Goal: Information Seeking & Learning: Learn about a topic

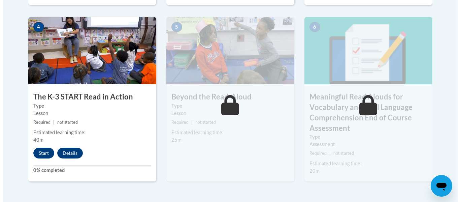
scroll to position [412, 0]
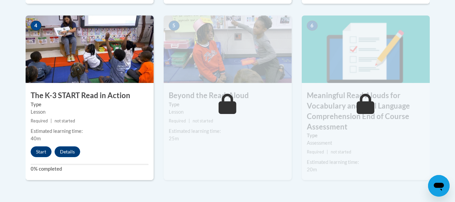
drag, startPoint x: 458, startPoint y: 44, endPoint x: 459, endPoint y: 116, distance: 71.7
click at [43, 148] on button "Start" at bounding box center [41, 151] width 21 height 11
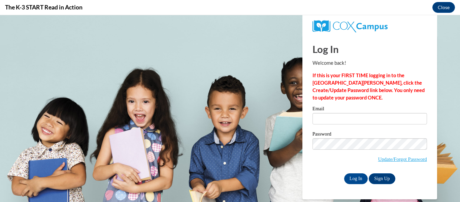
scroll to position [0, 0]
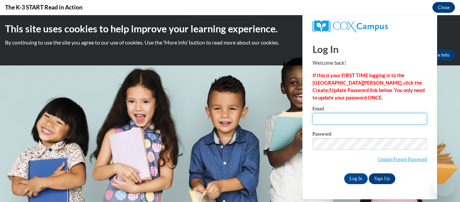
type input "colewangen77@gmail.com"
click at [362, 123] on input "colewangen77@gmail.com" at bounding box center [369, 118] width 114 height 11
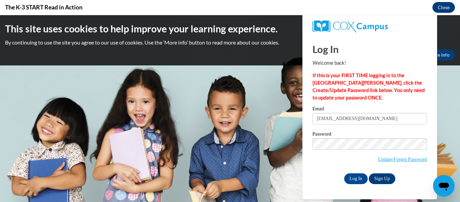
click at [407, 99] on p "If this is your FIRST TIME logging in to the NEW Cox Campus, click the Create/U…" at bounding box center [369, 87] width 114 height 30
click at [362, 178] on input "Log In" at bounding box center [356, 178] width 24 height 11
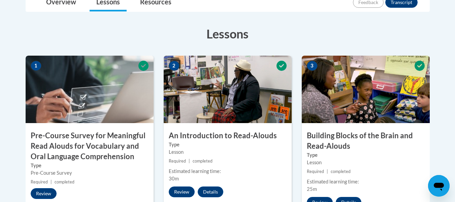
scroll to position [189, 0]
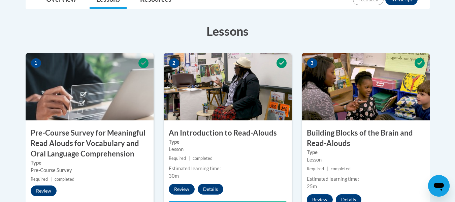
drag, startPoint x: 453, startPoint y: 92, endPoint x: 451, endPoint y: 121, distance: 28.7
click at [451, 121] on body "This site uses cookies to help improve your learning experience. By continuing …" at bounding box center [227, 193] width 455 height 764
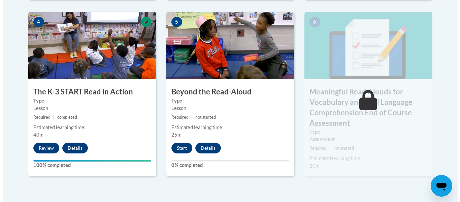
scroll to position [417, 0]
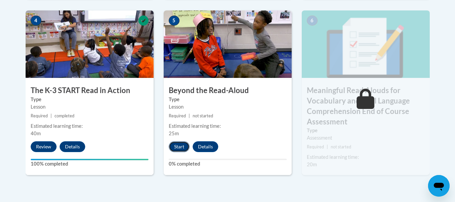
click at [174, 149] on button "Start" at bounding box center [179, 146] width 21 height 11
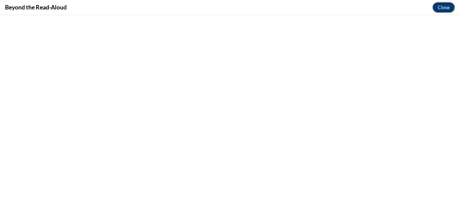
click at [441, 9] on button "Close" at bounding box center [443, 7] width 23 height 11
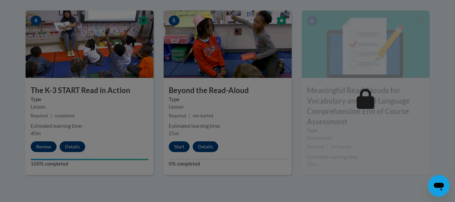
click at [180, 146] on div at bounding box center [227, 101] width 455 height 202
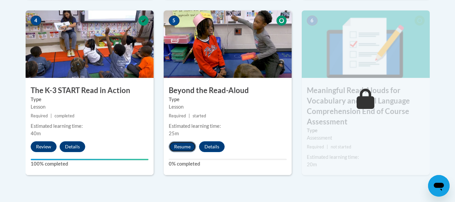
click at [178, 148] on button "Resume" at bounding box center [182, 146] width 27 height 11
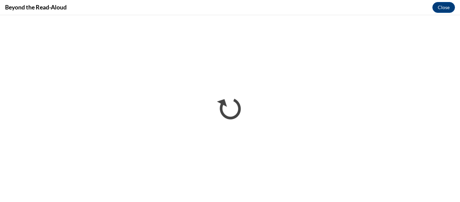
scroll to position [412, 0]
click at [450, 7] on button "Close" at bounding box center [443, 7] width 23 height 11
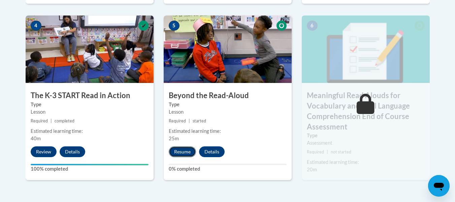
click at [178, 154] on button "Resume" at bounding box center [182, 151] width 27 height 11
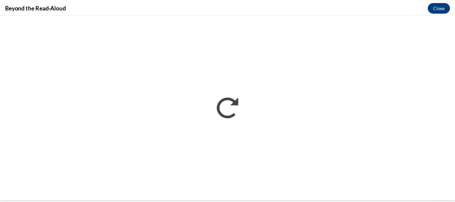
scroll to position [0, 0]
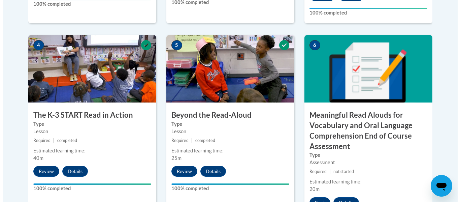
scroll to position [399, 0]
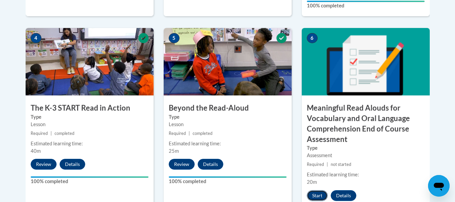
click at [311, 190] on button "Start" at bounding box center [317, 195] width 21 height 11
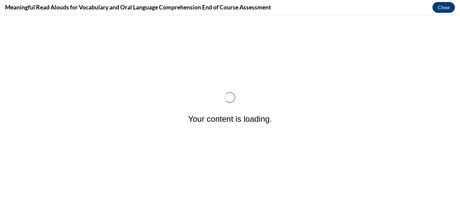
scroll to position [0, 0]
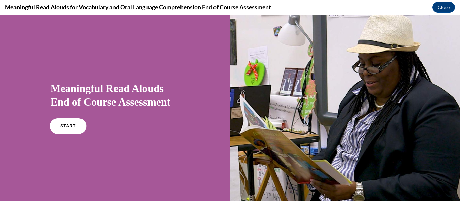
click at [70, 127] on span "START" at bounding box center [67, 126] width 15 height 5
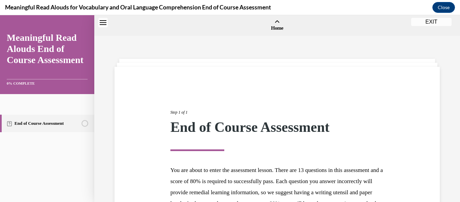
scroll to position [21, 0]
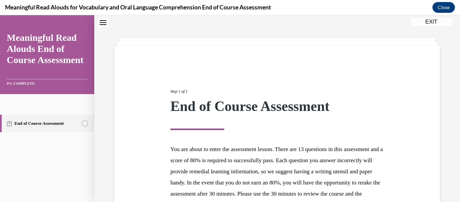
drag, startPoint x: 453, startPoint y: 75, endPoint x: 454, endPoint y: 82, distance: 7.9
click at [454, 82] on div "Step 1 of 1 End of Course Assessment You are about to enter the assessment less…" at bounding box center [276, 146] width 365 height 262
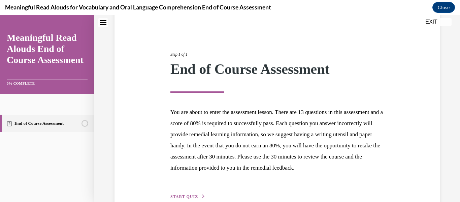
scroll to position [57, 0]
